Goal: Task Accomplishment & Management: Complete application form

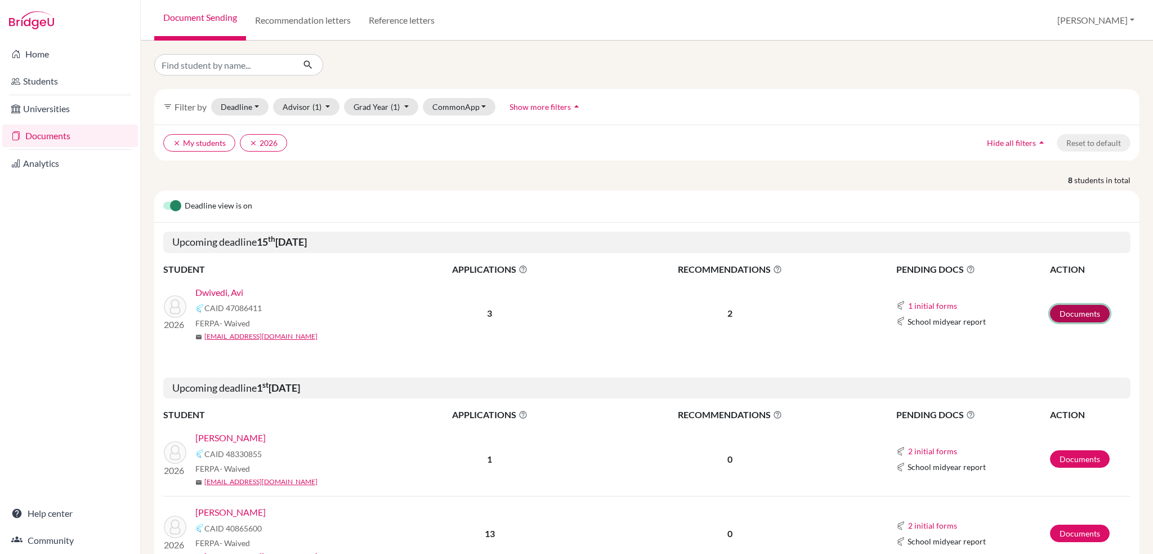
click at [1069, 313] on link "Documents" at bounding box center [1080, 313] width 60 height 17
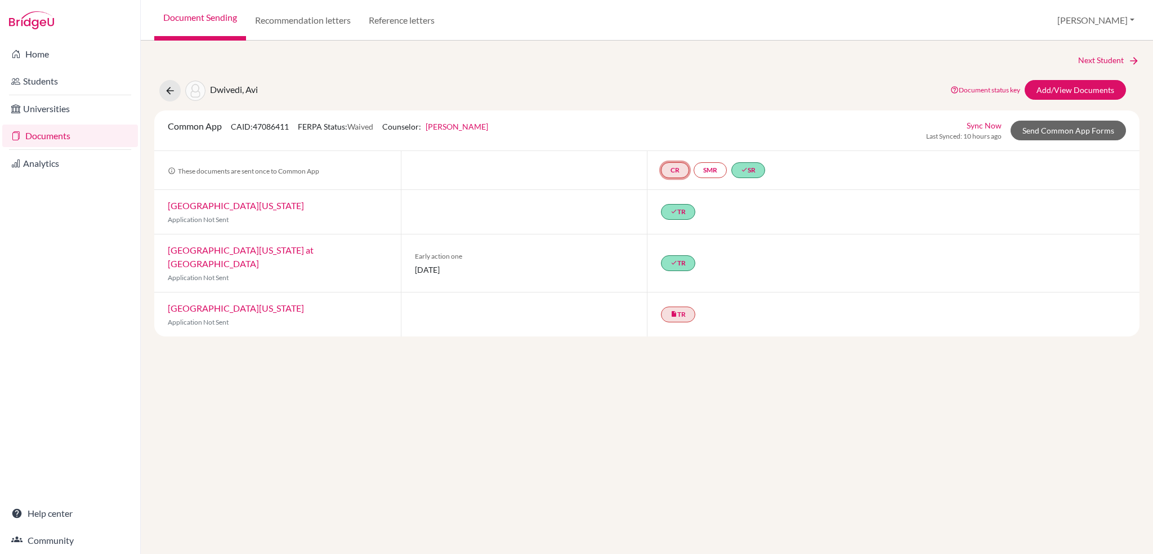
click at [674, 171] on link "CR" at bounding box center [675, 170] width 28 height 16
click at [674, 136] on link "Counselor recommendation" at bounding box center [674, 137] width 99 height 10
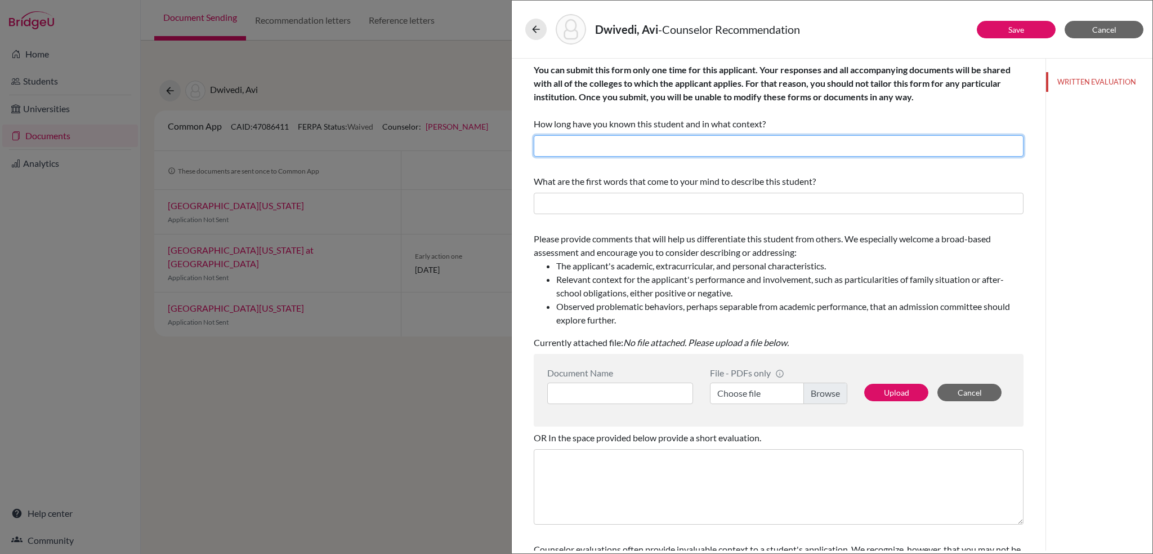
click at [667, 145] on input "text" at bounding box center [779, 145] width 490 height 21
click at [683, 143] on input "Working with him since Spring 2024 as his college counsellor" at bounding box center [779, 145] width 490 height 21
type input "Working with him this year as his college counsellor and DofE Award Leader"
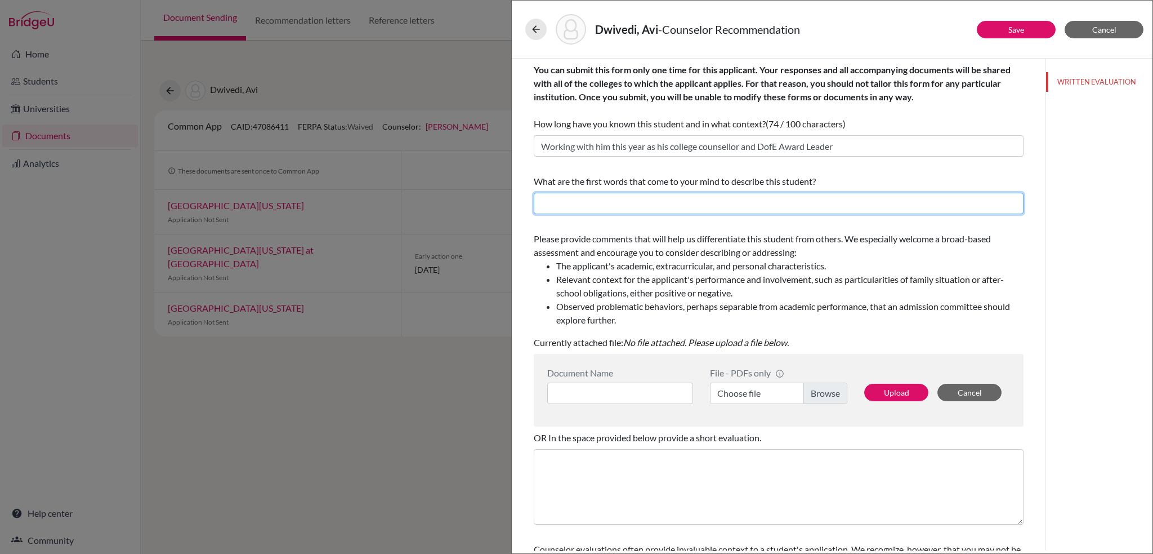
click at [567, 198] on input "text" at bounding box center [779, 203] width 490 height 21
type input "B"
type input "Bright, energetic, clever."
click at [768, 387] on label "Choose file" at bounding box center [778, 392] width 137 height 21
click at [768, 387] on input "Choose file" at bounding box center [778, 392] width 137 height 21
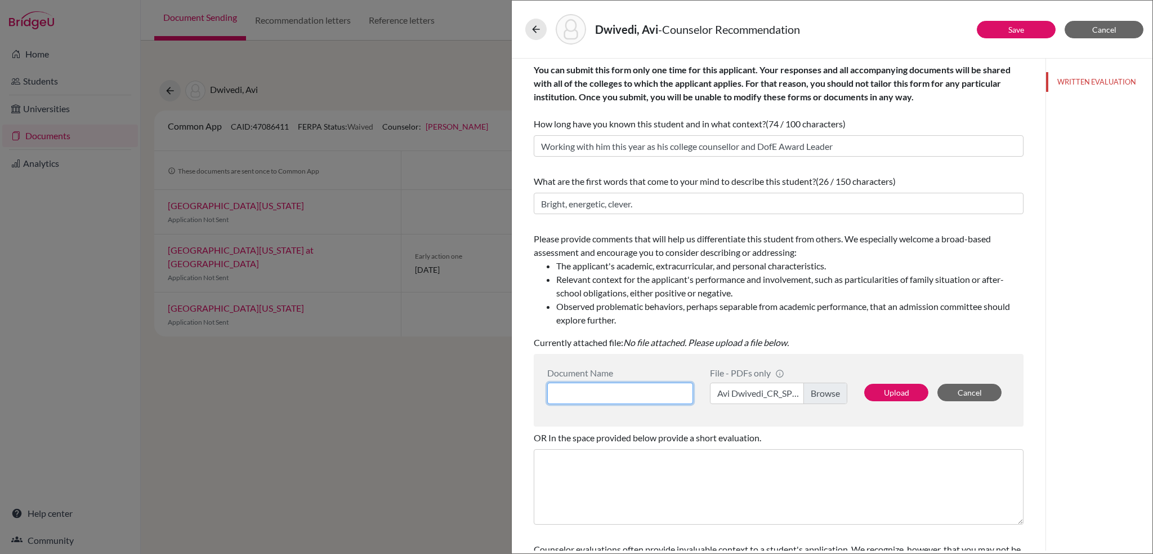
click at [614, 392] on input at bounding box center [620, 392] width 146 height 21
click at [901, 390] on button "Upload" at bounding box center [896, 392] width 64 height 17
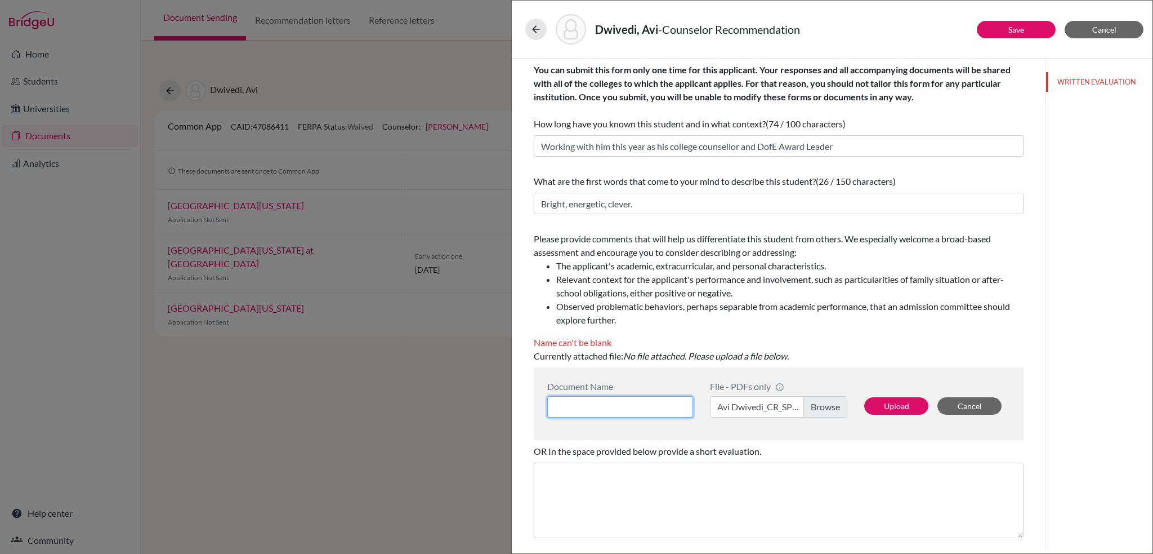
click at [603, 403] on input at bounding box center [620, 406] width 146 height 21
type input "Avi Dwivedi_CR"
click at [892, 404] on button "Upload" at bounding box center [896, 405] width 64 height 17
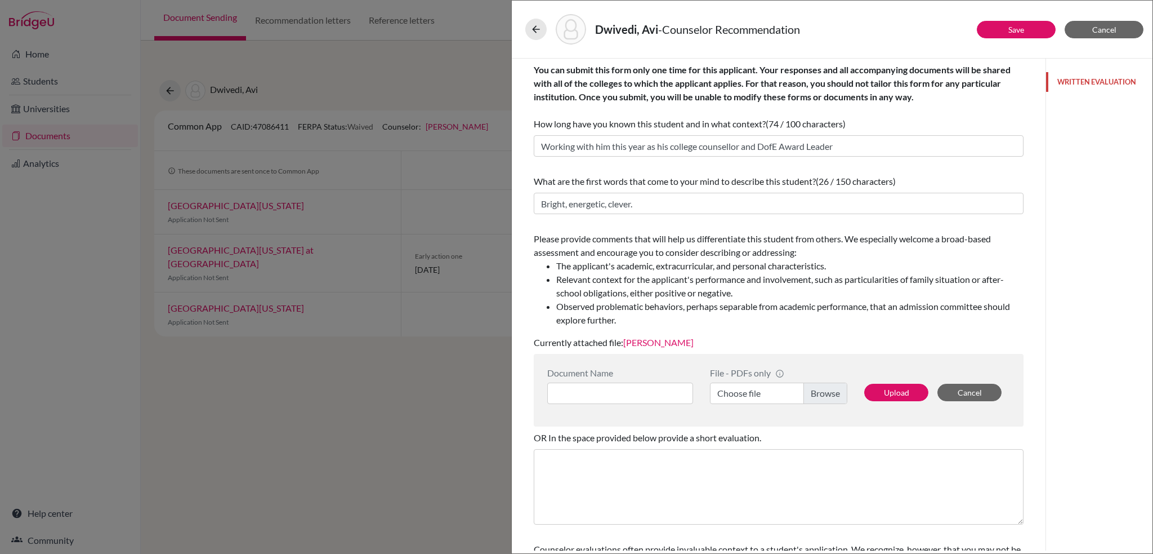
click at [1091, 86] on button "WRITTEN EVALUATION" at bounding box center [1099, 82] width 106 height 20
click at [1025, 29] on button "Save" at bounding box center [1016, 29] width 79 height 17
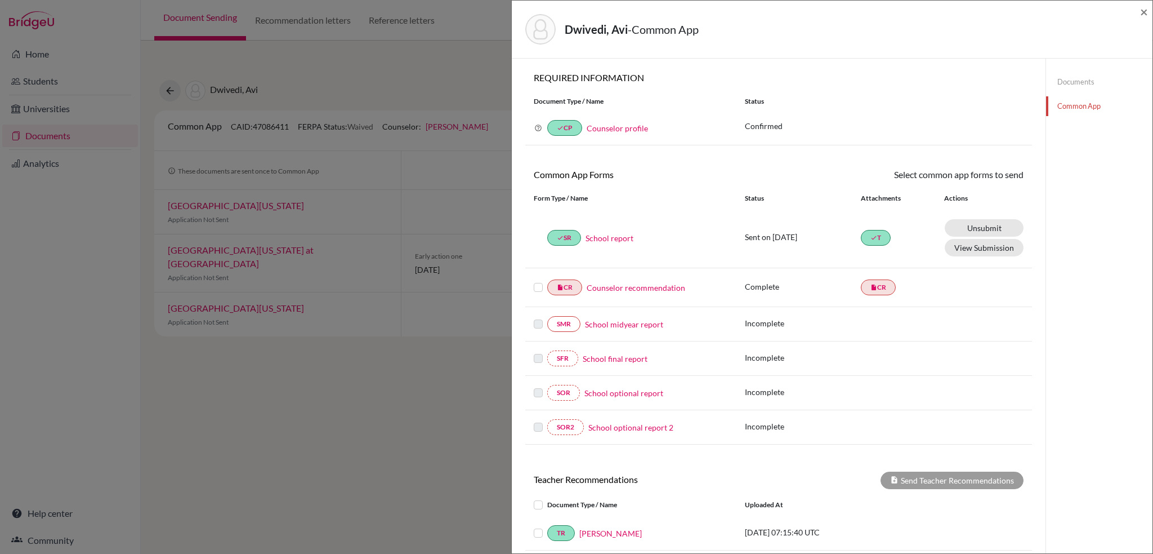
click at [538, 292] on div at bounding box center [541, 287] width 14 height 14
click at [538, 280] on label at bounding box center [538, 280] width 9 height 0
click at [0, 0] on input "checkbox" at bounding box center [0, 0] width 0 height 0
click at [1002, 175] on link "Send" at bounding box center [1000, 176] width 47 height 17
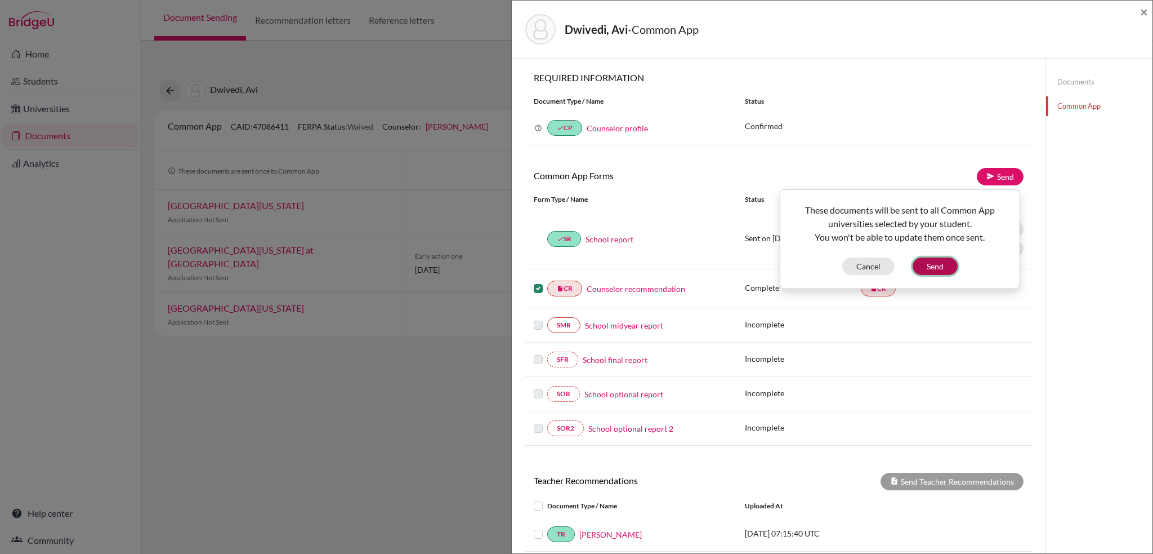
click at [940, 267] on button "Send" at bounding box center [935, 265] width 45 height 17
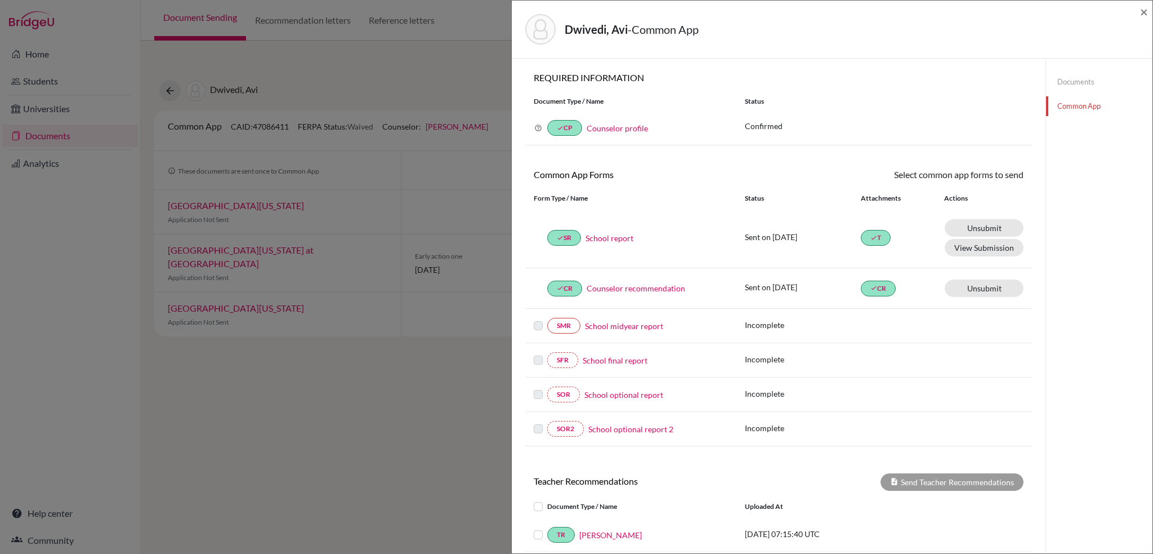
click at [1076, 89] on link "Documents" at bounding box center [1099, 82] width 106 height 20
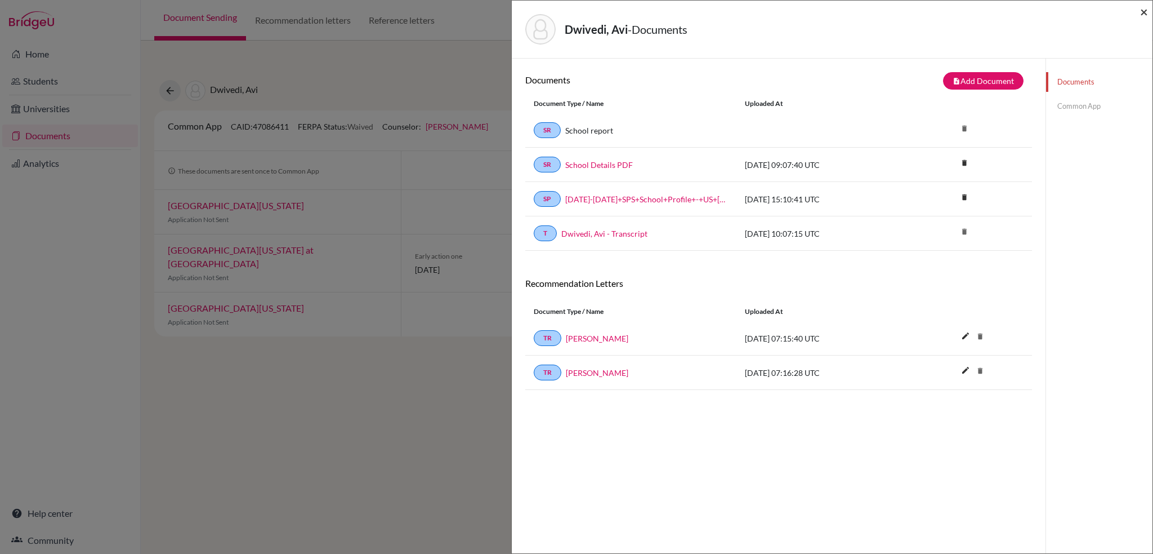
click at [1141, 7] on span "×" at bounding box center [1144, 11] width 8 height 16
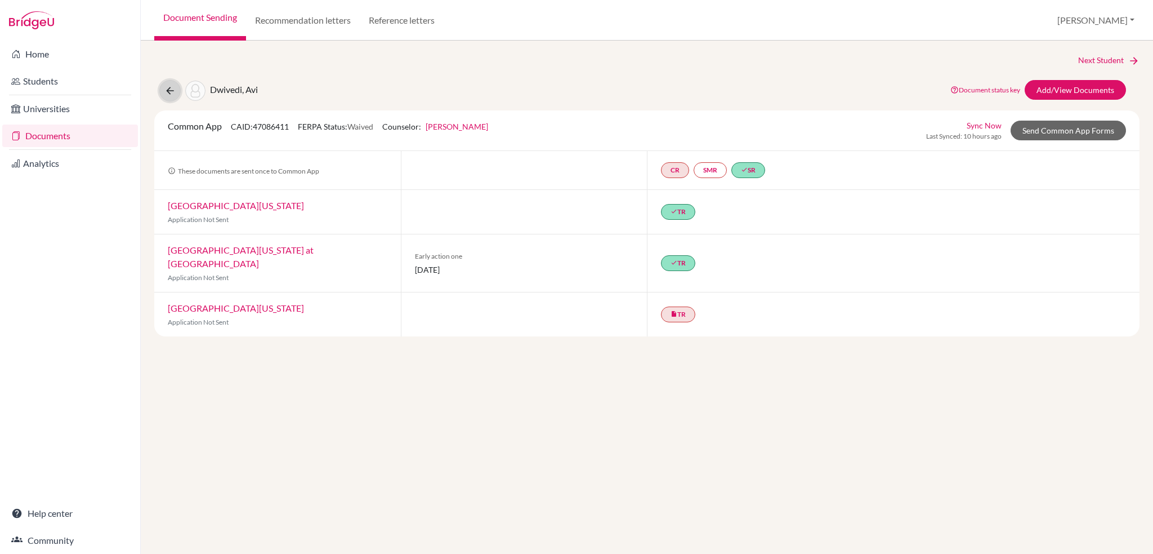
click at [162, 91] on button at bounding box center [169, 90] width 21 height 21
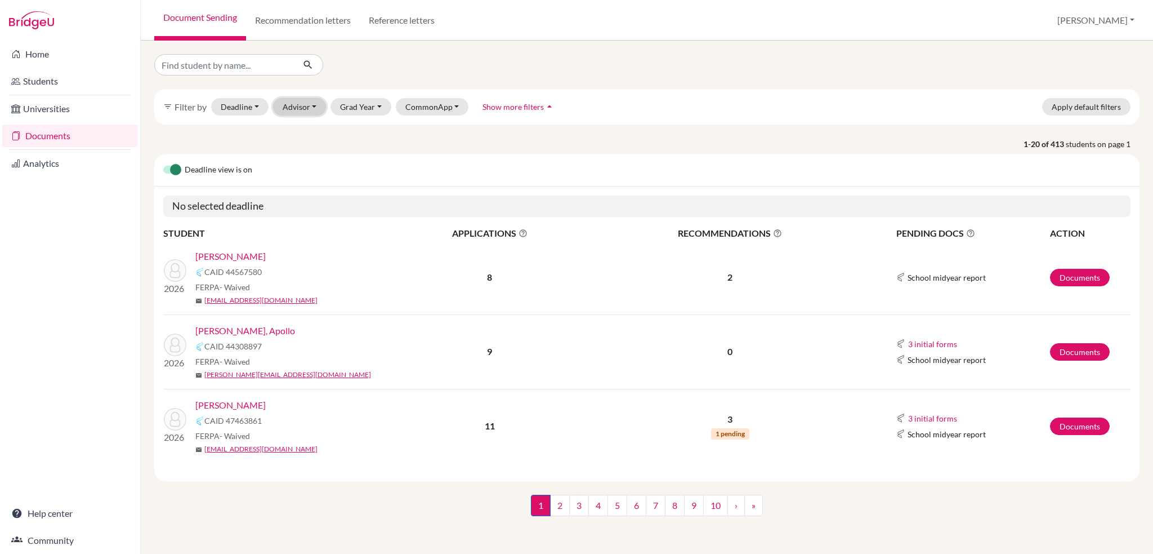
click at [307, 105] on button "Advisor" at bounding box center [300, 106] width 54 height 17
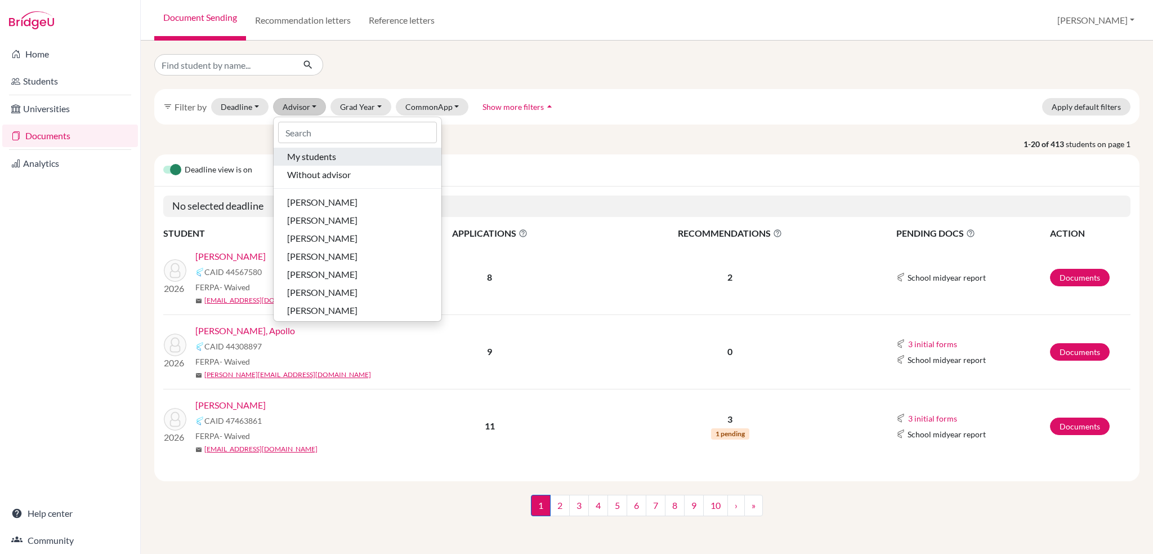
click at [304, 155] on span "My students" at bounding box center [311, 157] width 49 height 14
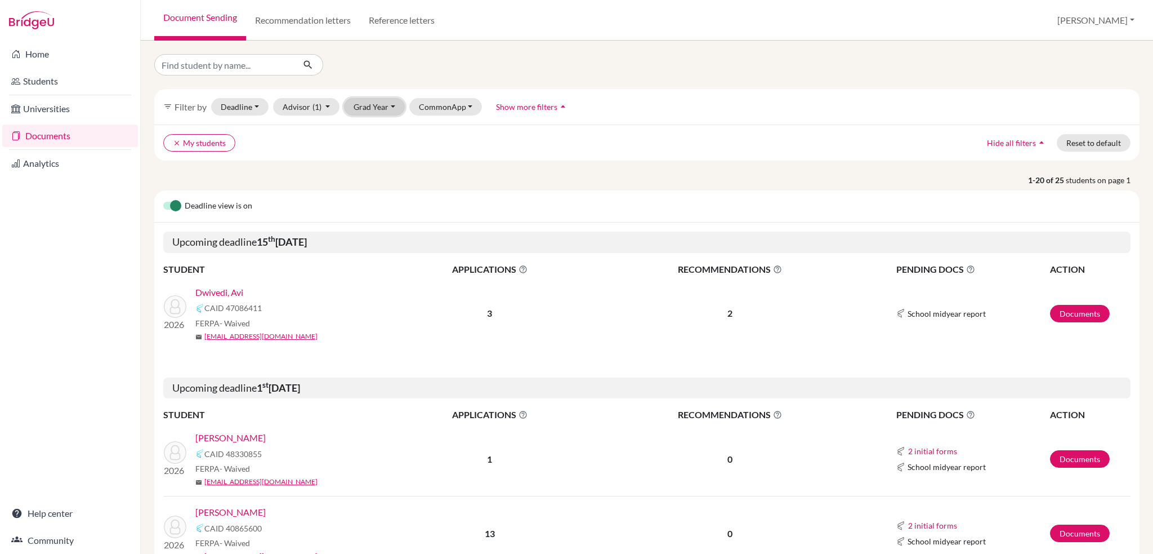
click at [385, 106] on button "Grad Year" at bounding box center [374, 106] width 61 height 17
click at [372, 137] on span "2026" at bounding box center [368, 131] width 20 height 14
click at [1080, 315] on link "Documents" at bounding box center [1080, 313] width 60 height 17
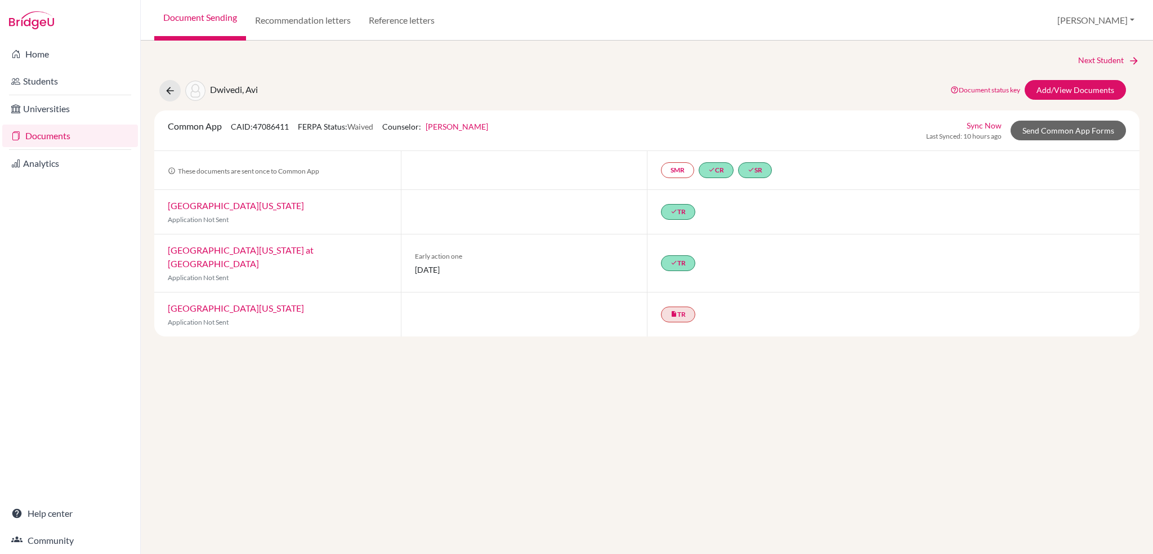
click at [986, 126] on link "Sync Now" at bounding box center [984, 125] width 35 height 12
